Goal: Transaction & Acquisition: Download file/media

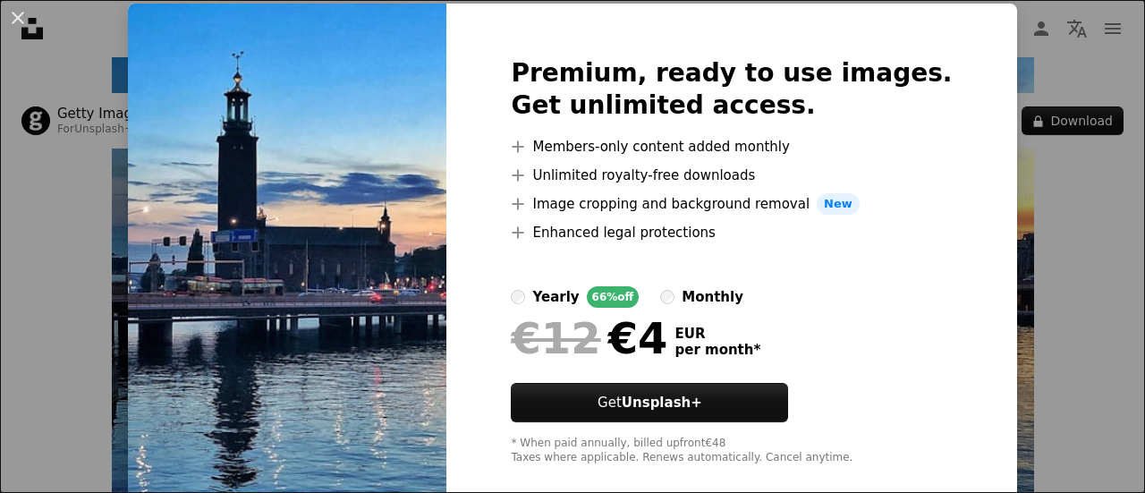
scroll to position [81, 0]
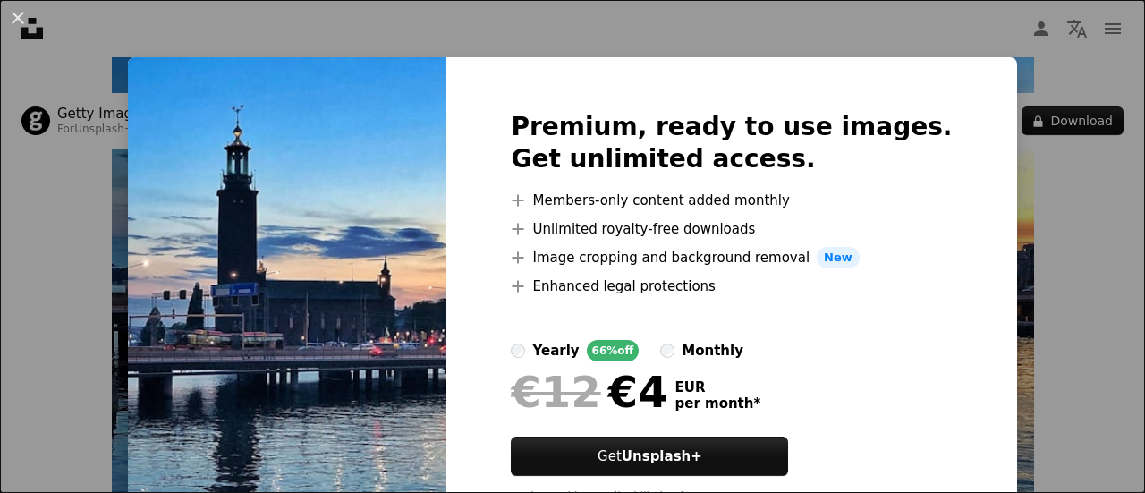
click at [1084, 64] on div "An X shape Premium, ready to use images. Get unlimited access. A plus sign Memb…" at bounding box center [572, 246] width 1145 height 493
